Goal: Task Accomplishment & Management: Manage account settings

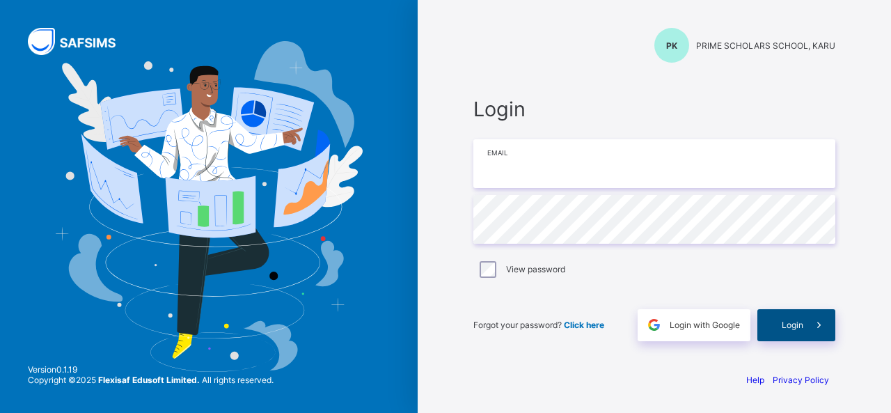
type input "**********"
click at [798, 310] on div "Login" at bounding box center [797, 325] width 78 height 32
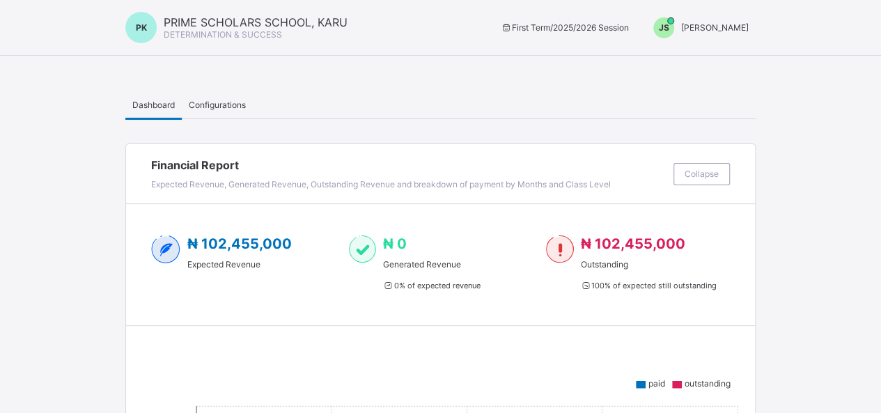
click at [744, 33] on div "JS [PERSON_NAME]" at bounding box center [697, 27] width 116 height 21
click at [716, 61] on span "Switch to Admin View" at bounding box center [696, 60] width 106 height 16
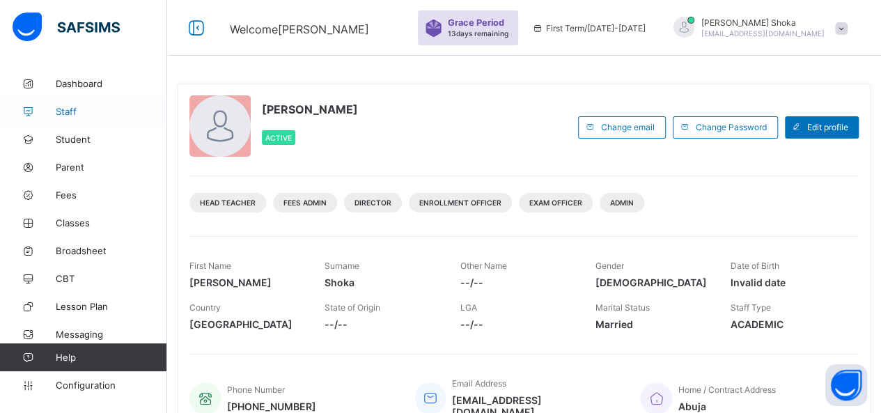
click at [72, 105] on link "Staff" at bounding box center [83, 111] width 167 height 28
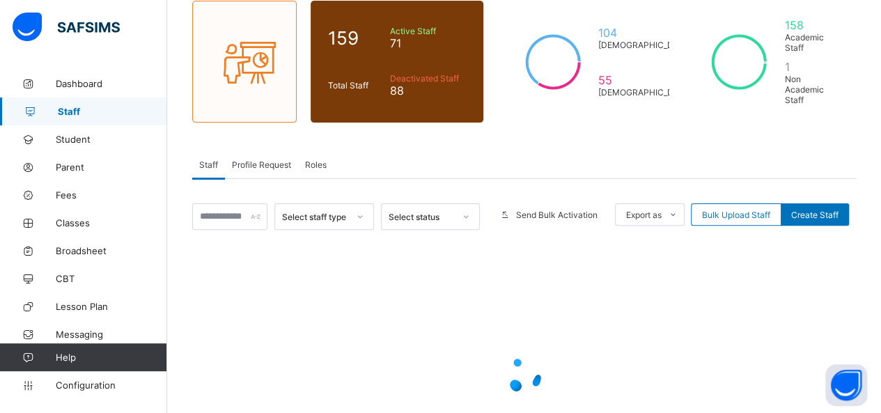
scroll to position [139, 0]
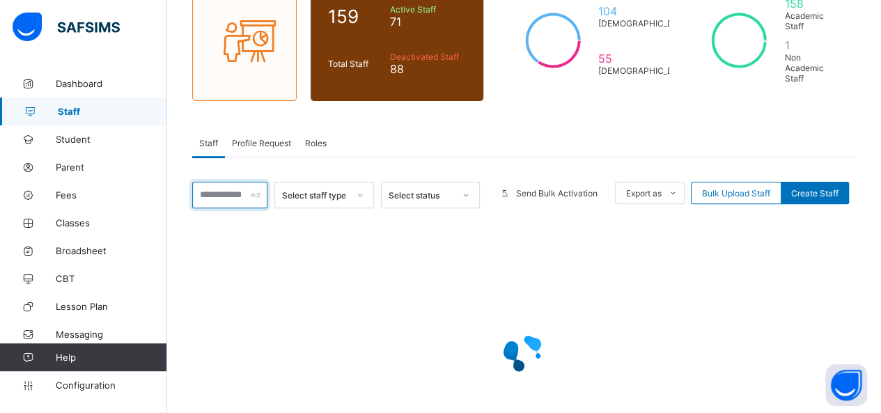
click at [219, 183] on input "text" at bounding box center [229, 195] width 75 height 26
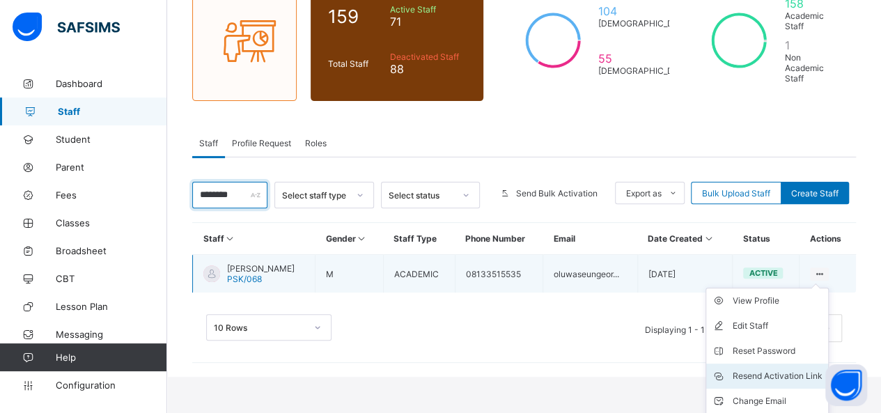
type input "********"
click at [758, 369] on div "Resend Activation Link" at bounding box center [777, 376] width 90 height 14
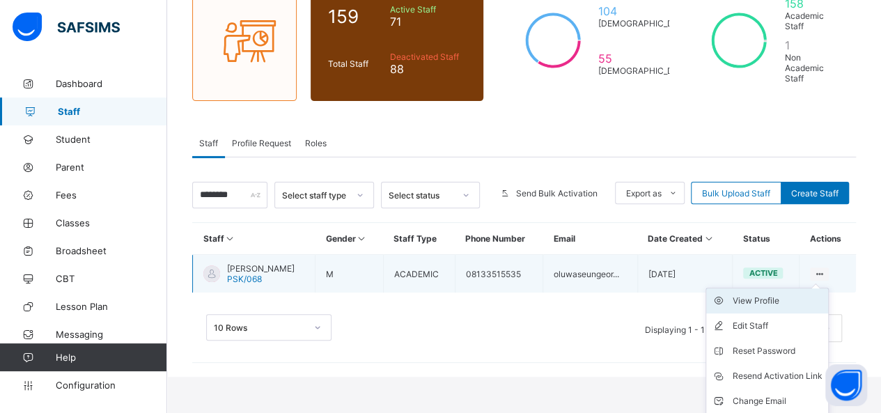
click at [806, 294] on div "View Profile" at bounding box center [777, 301] width 90 height 14
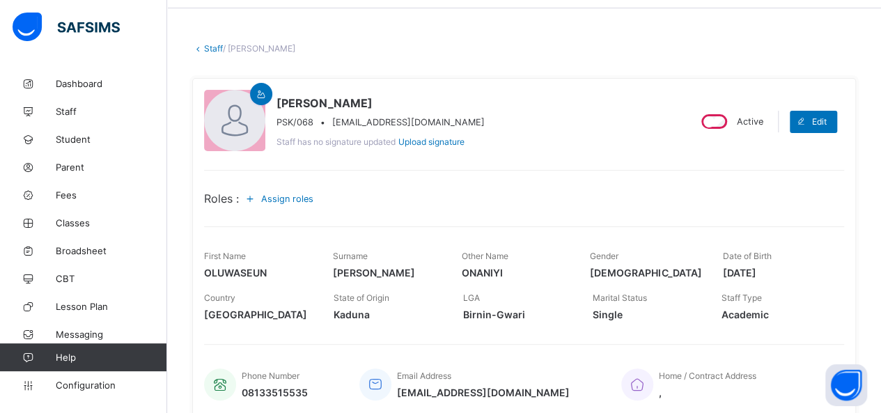
scroll to position [70, 0]
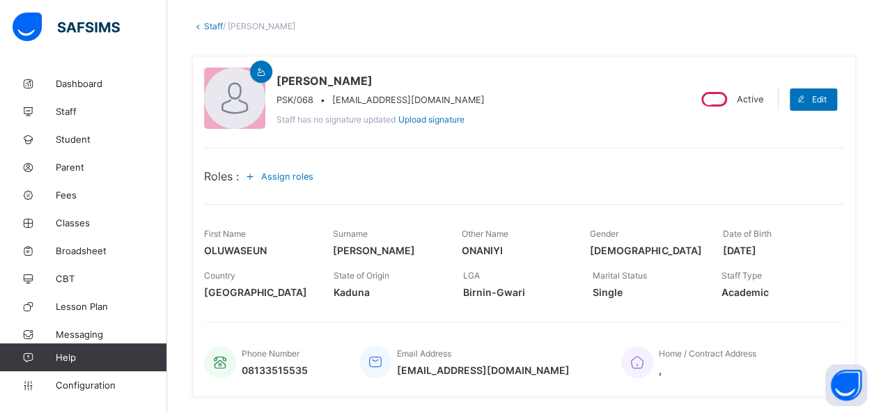
click at [281, 175] on span "Assign roles" at bounding box center [287, 176] width 52 height 10
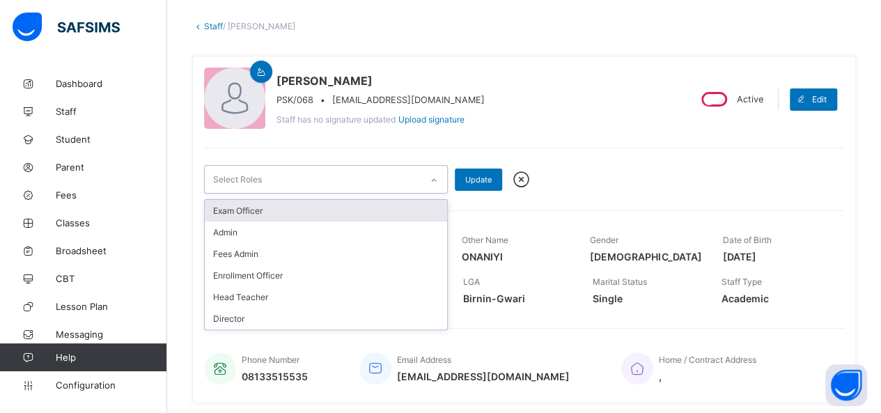
click at [425, 179] on div at bounding box center [434, 180] width 24 height 22
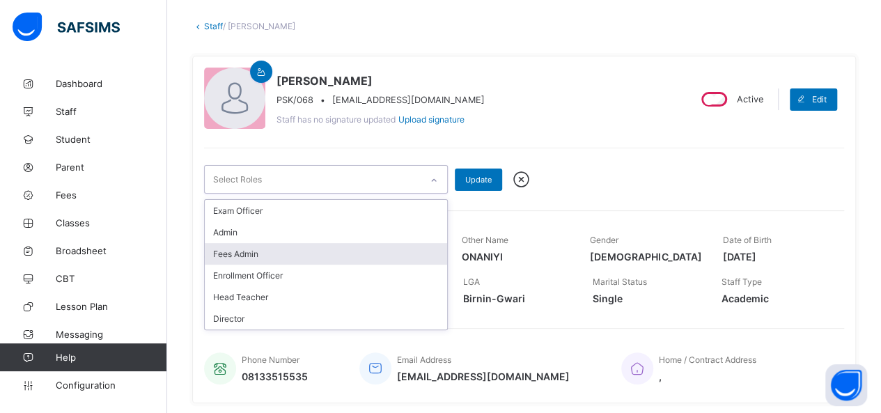
click at [287, 251] on div "Fees Admin" at bounding box center [326, 254] width 242 height 22
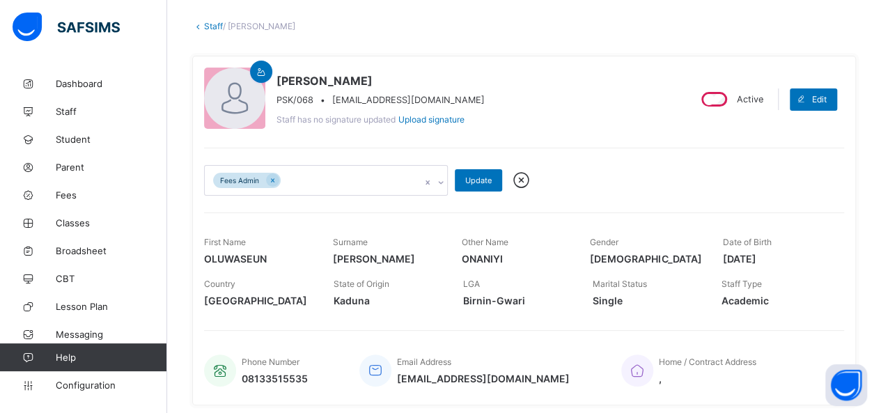
click at [556, 107] on div "[PERSON_NAME] PSK/068 • [EMAIL_ADDRESS][DOMAIN_NAME] Staff has no signature upd…" at bounding box center [440, 99] width 473 height 63
click at [469, 179] on span "Update" at bounding box center [478, 180] width 26 height 10
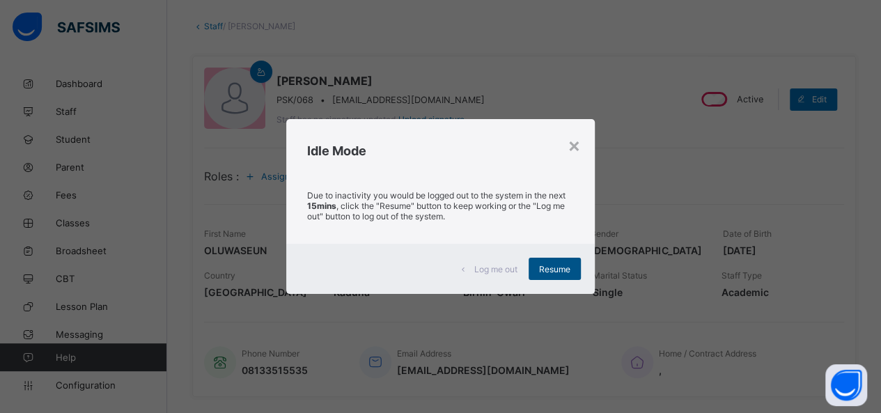
click at [544, 267] on span "Resume" at bounding box center [554, 269] width 31 height 10
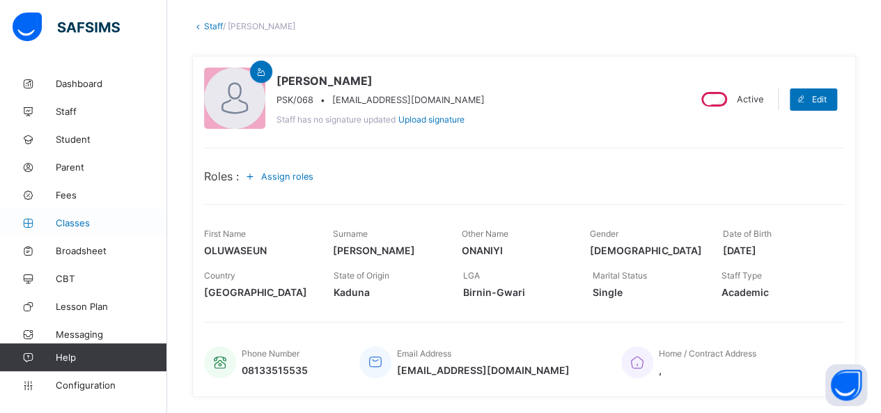
click at [88, 224] on span "Classes" at bounding box center [111, 222] width 111 height 11
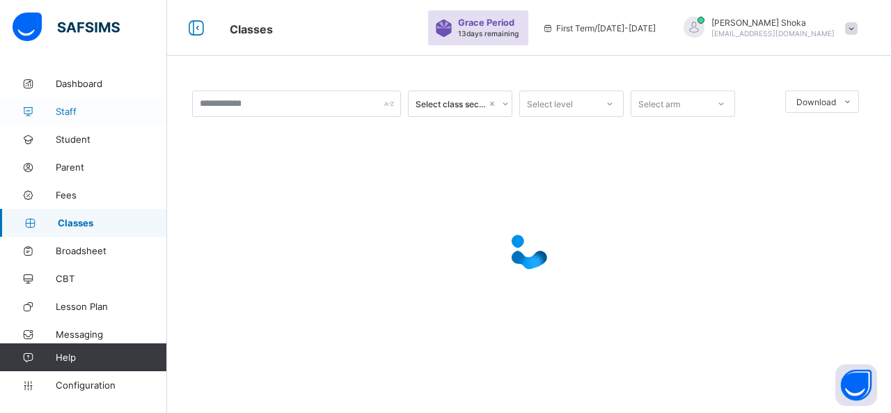
click at [67, 105] on link "Staff" at bounding box center [83, 111] width 167 height 28
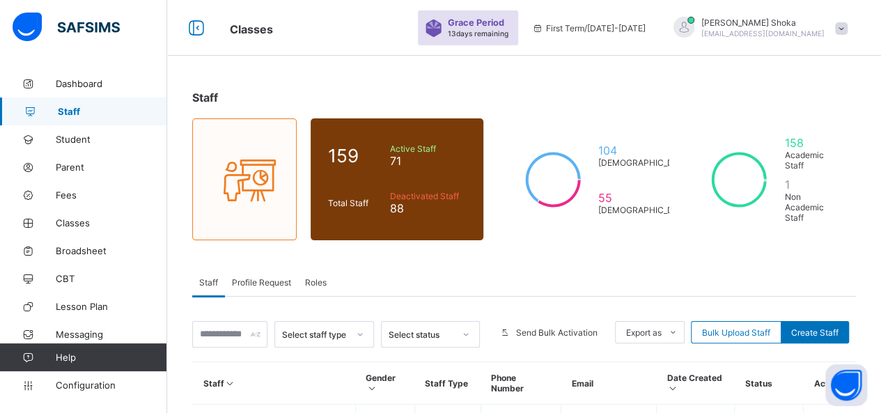
click at [258, 277] on span "Profile Request" at bounding box center [261, 282] width 59 height 10
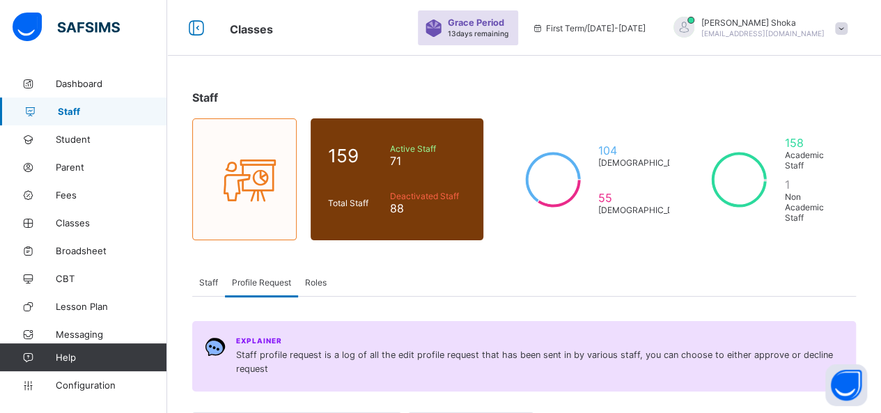
click at [217, 277] on span "Staff" at bounding box center [208, 282] width 19 height 10
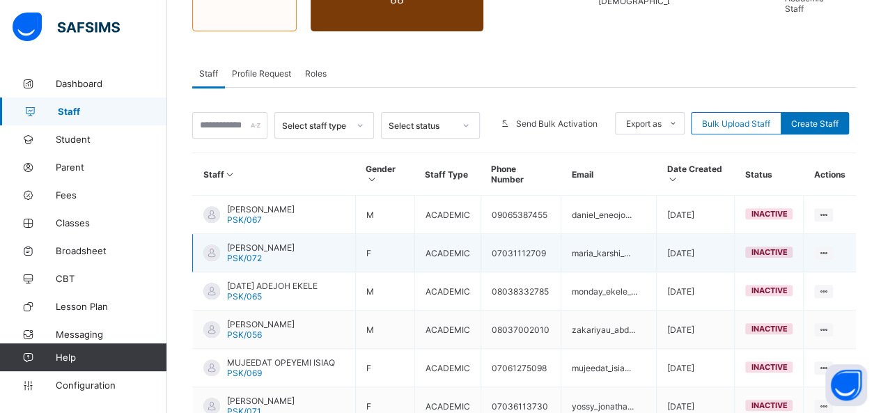
scroll to position [139, 0]
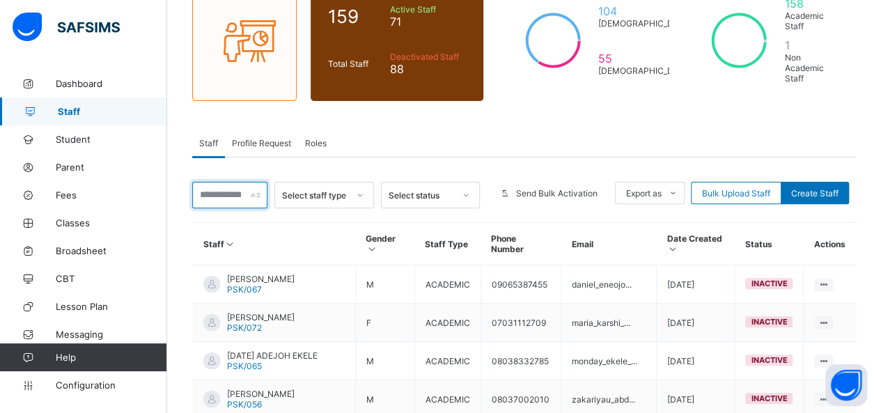
click at [217, 187] on input "text" at bounding box center [229, 195] width 75 height 26
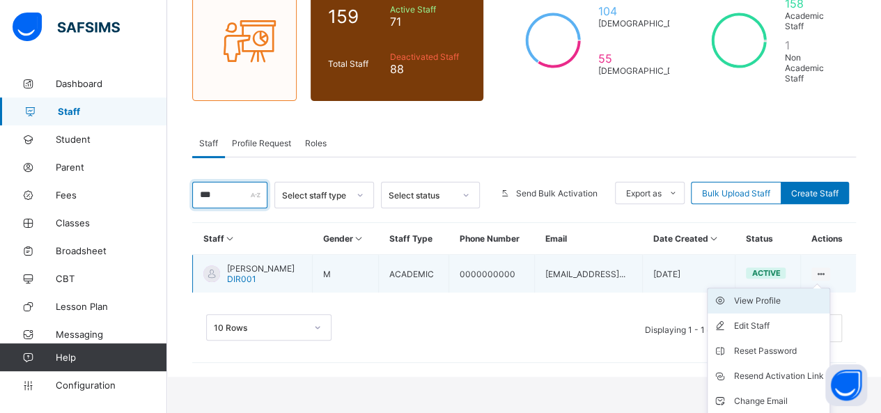
type input "***"
click at [811, 294] on div "View Profile" at bounding box center [779, 301] width 90 height 14
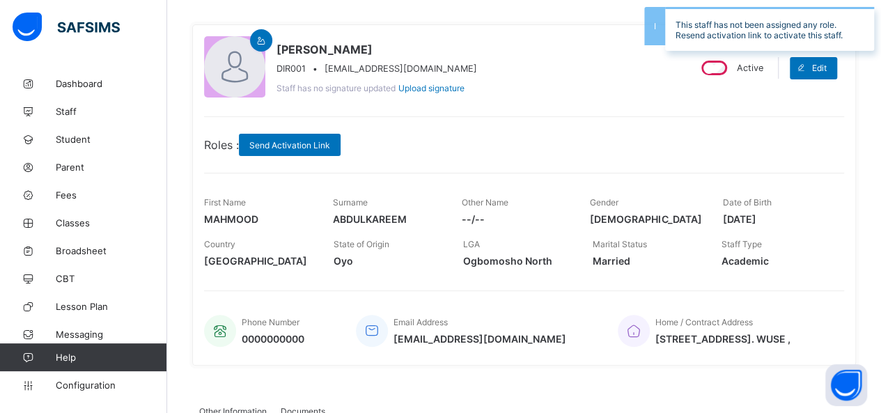
scroll to position [70, 0]
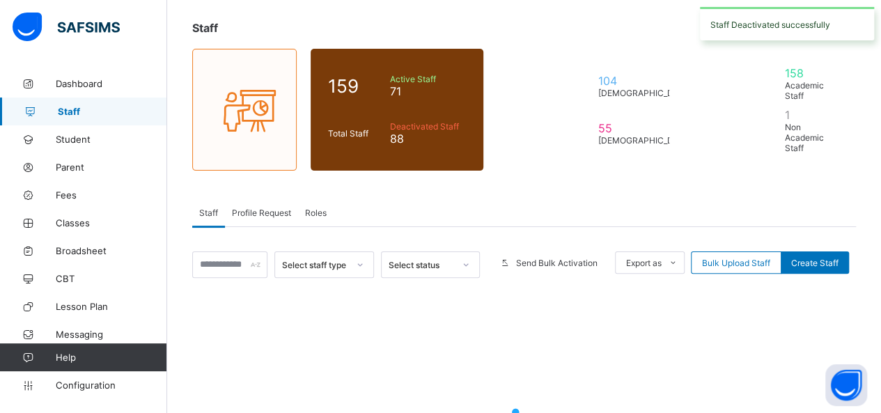
scroll to position [139, 0]
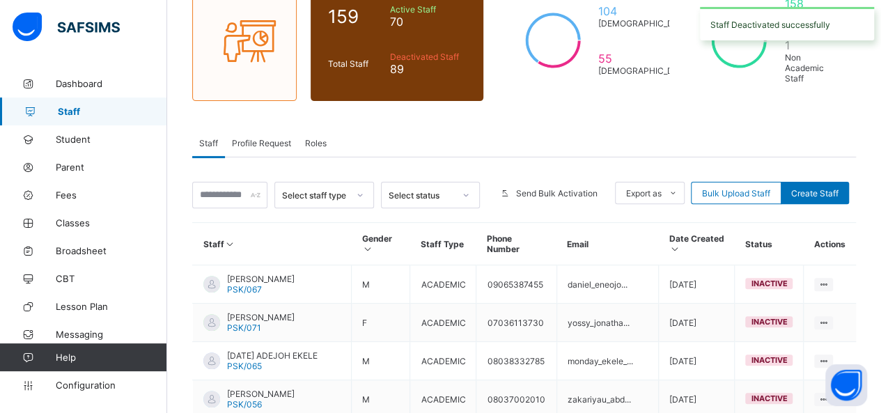
click at [450, 190] on div "Select status" at bounding box center [421, 195] width 65 height 10
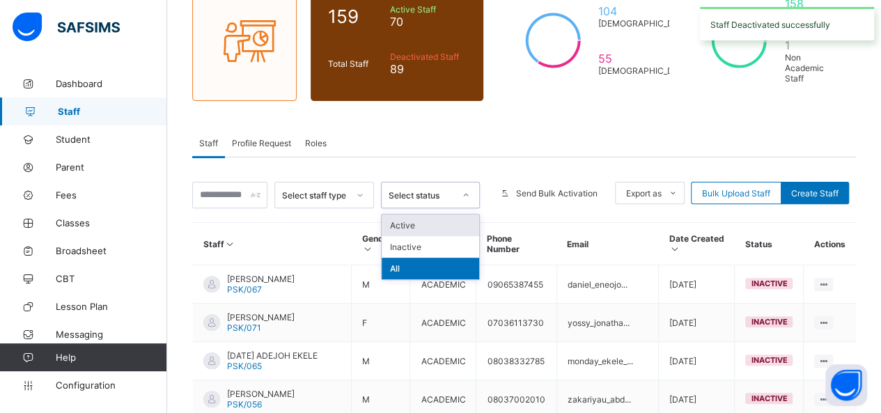
click at [443, 214] on div "Active" at bounding box center [430, 225] width 97 height 22
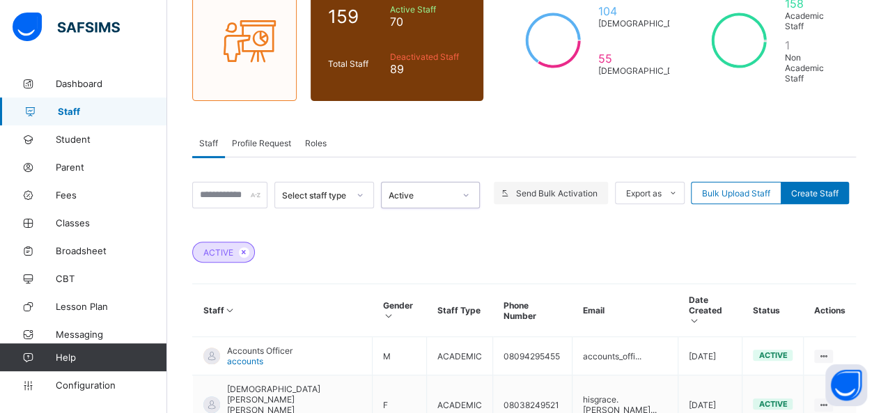
click at [558, 188] on span "Send Bulk Activation" at bounding box center [556, 193] width 81 height 10
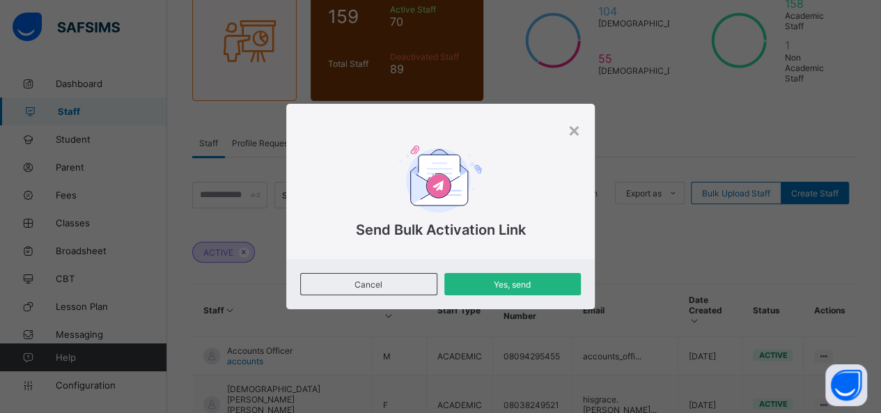
click at [492, 284] on span "Yes, send" at bounding box center [513, 284] width 116 height 10
click at [528, 283] on span "Yes, send" at bounding box center [513, 284] width 116 height 10
